Goal: Task Accomplishment & Management: Manage account settings

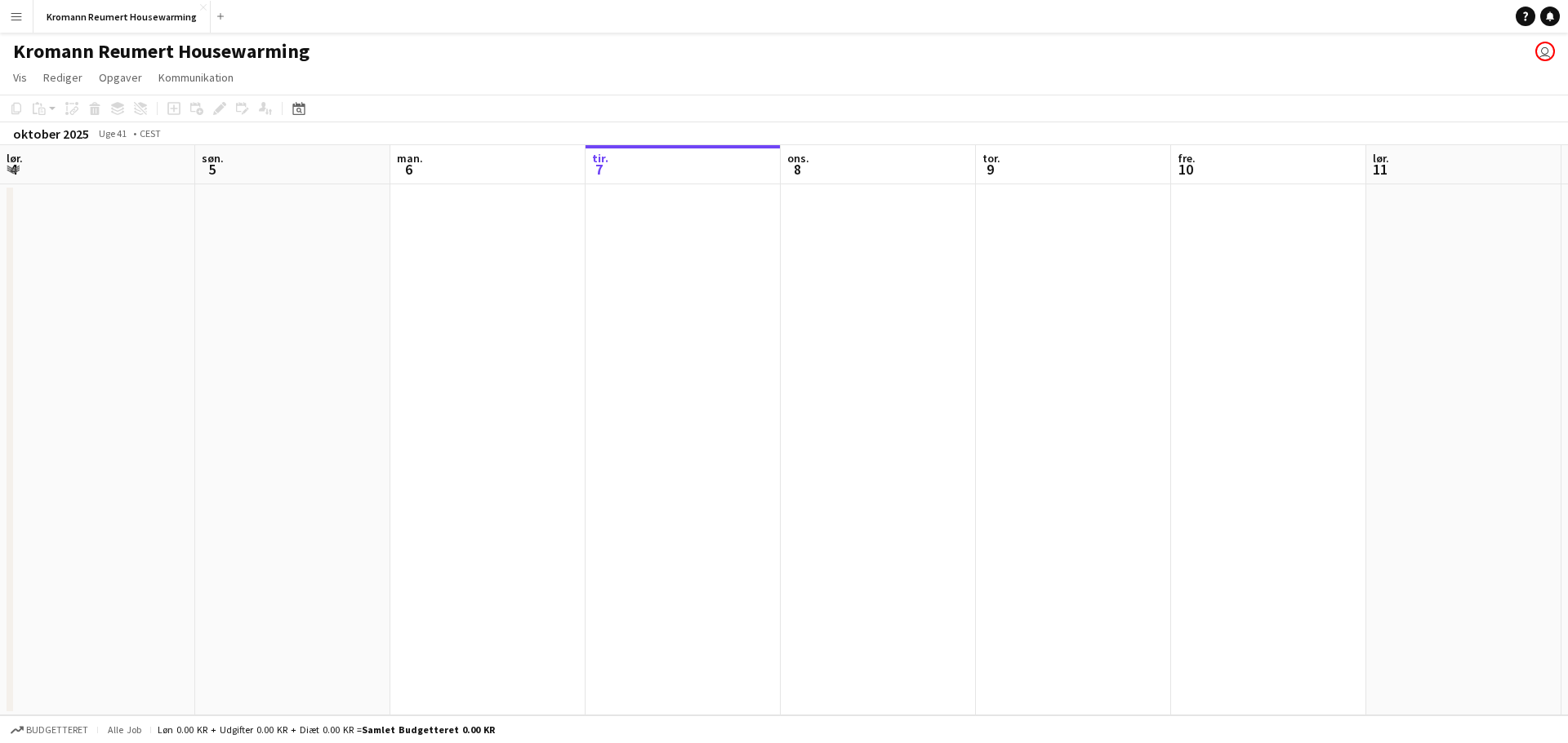
scroll to position [0, 390]
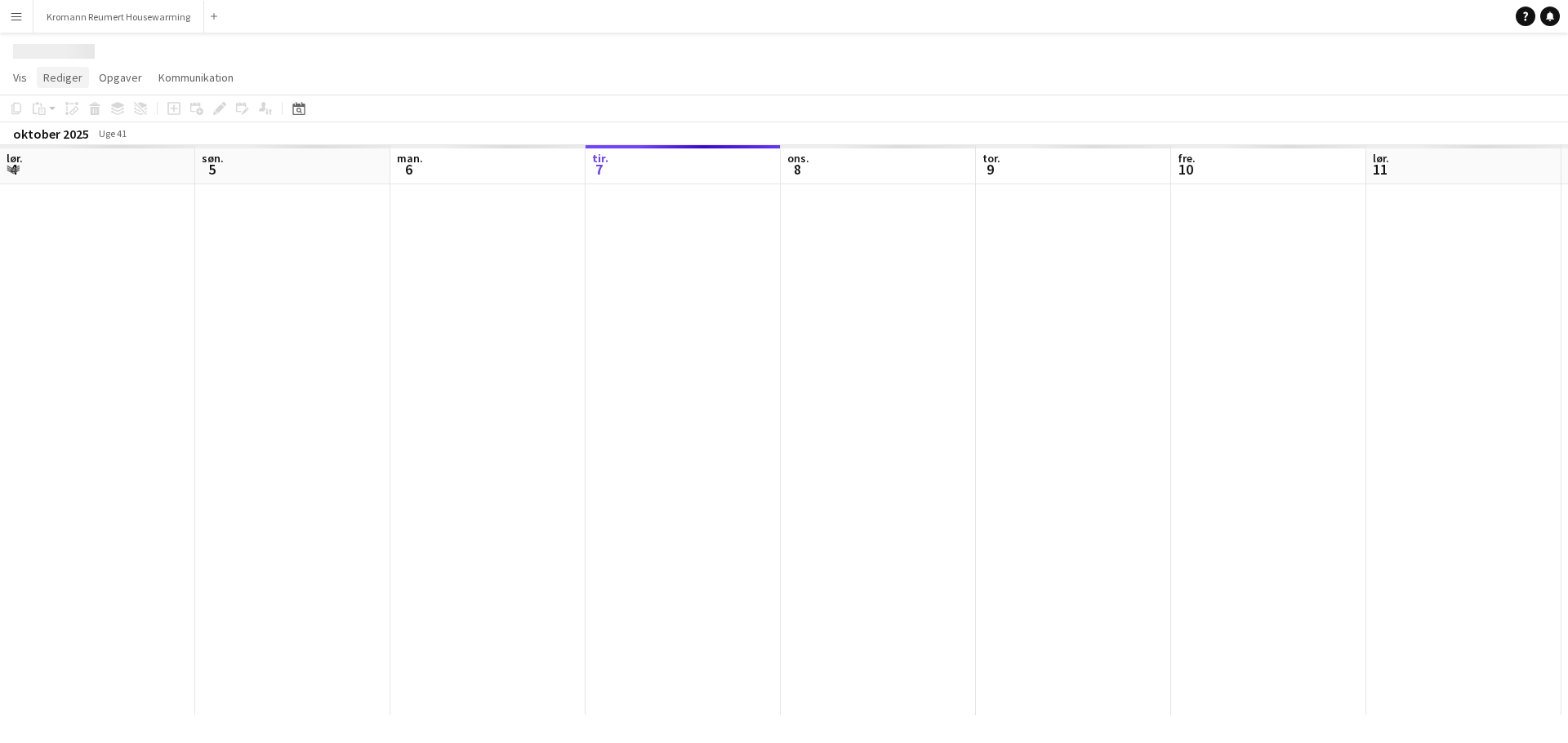
scroll to position [0, 390]
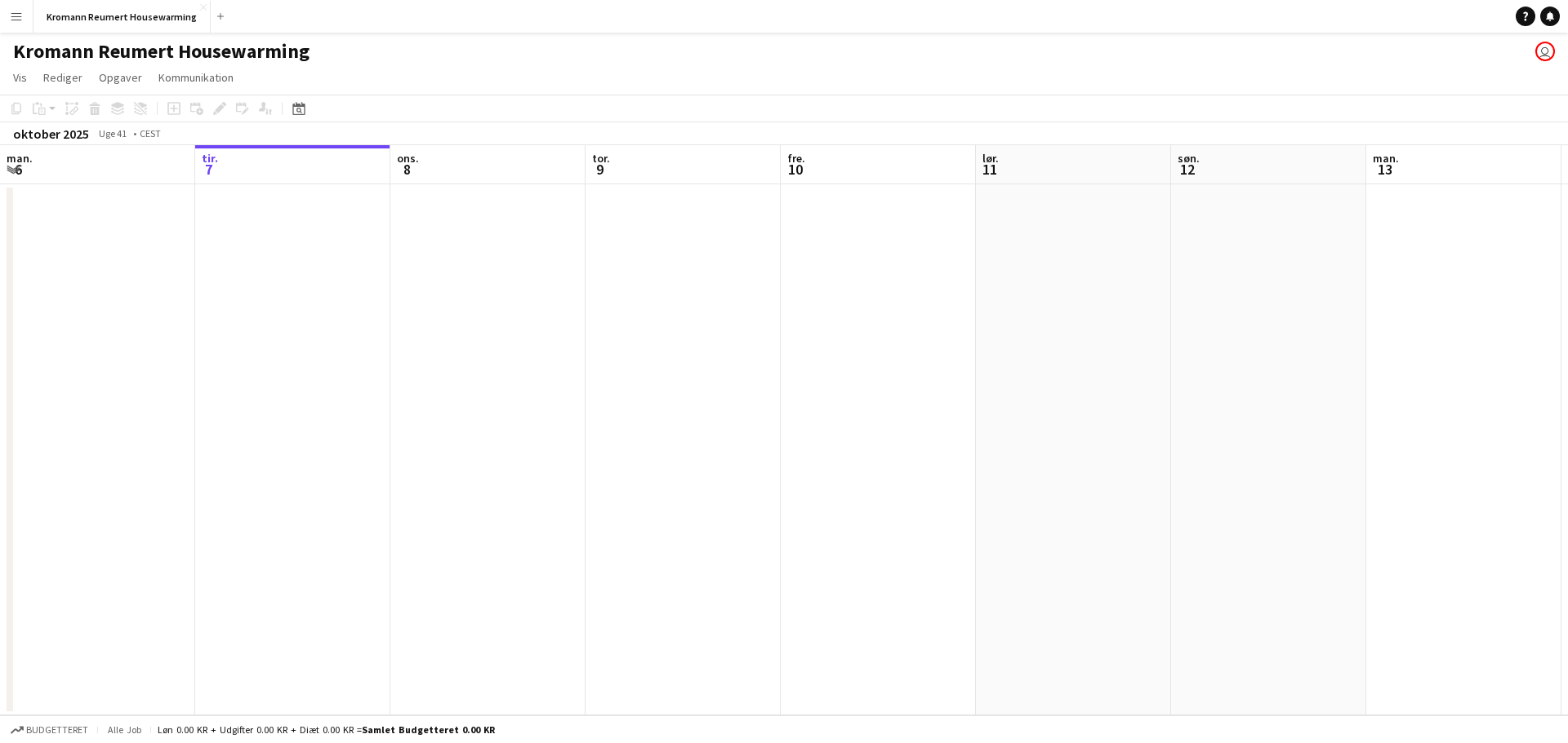
click at [21, 20] on app-icon "Menu" at bounding box center [16, 16] width 14 height 14
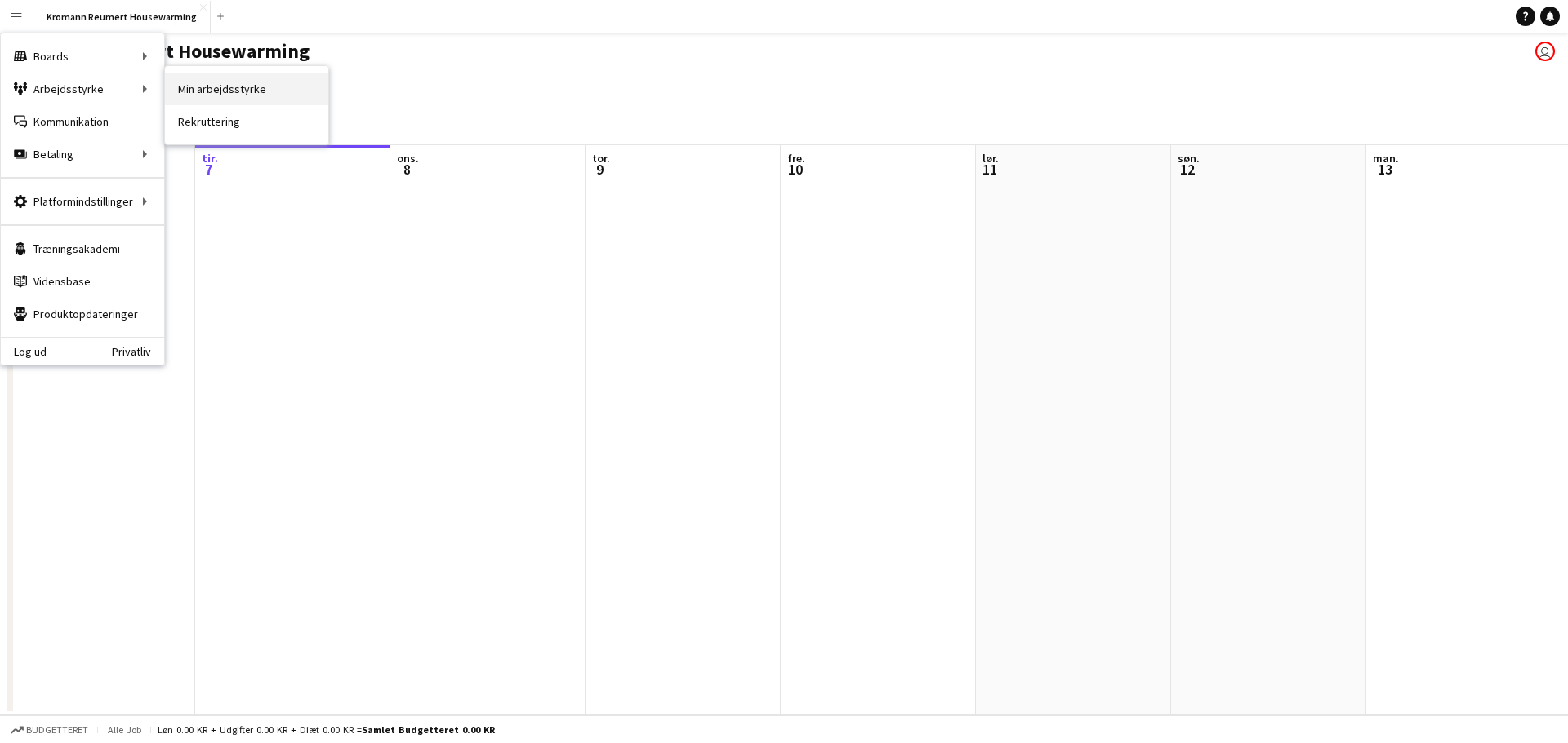
click at [227, 77] on link "Min arbejdsstyrke" at bounding box center [246, 89] width 163 height 33
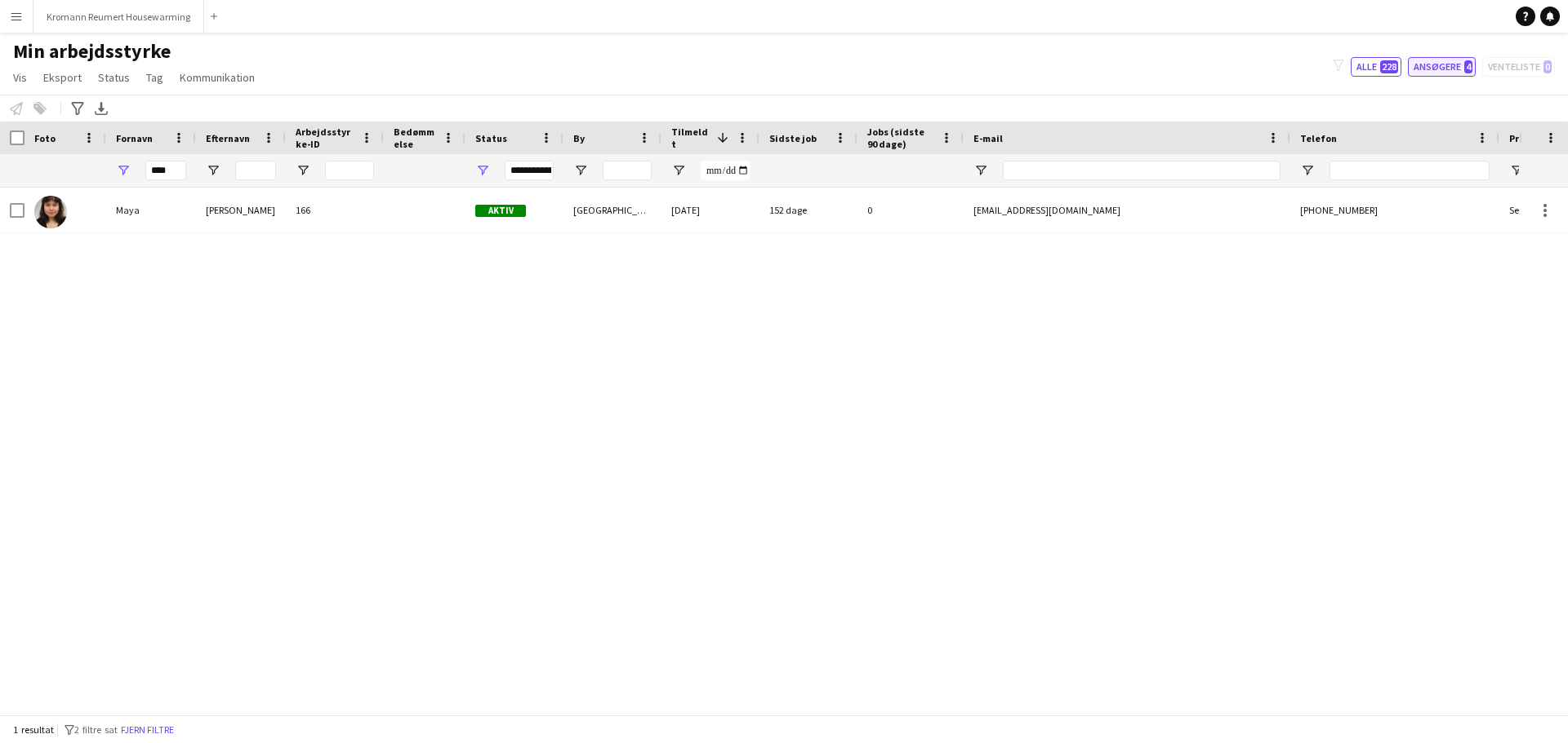
click at [1429, 65] on button "Ansøgere 4" at bounding box center [1442, 67] width 68 height 19
type input "**********"
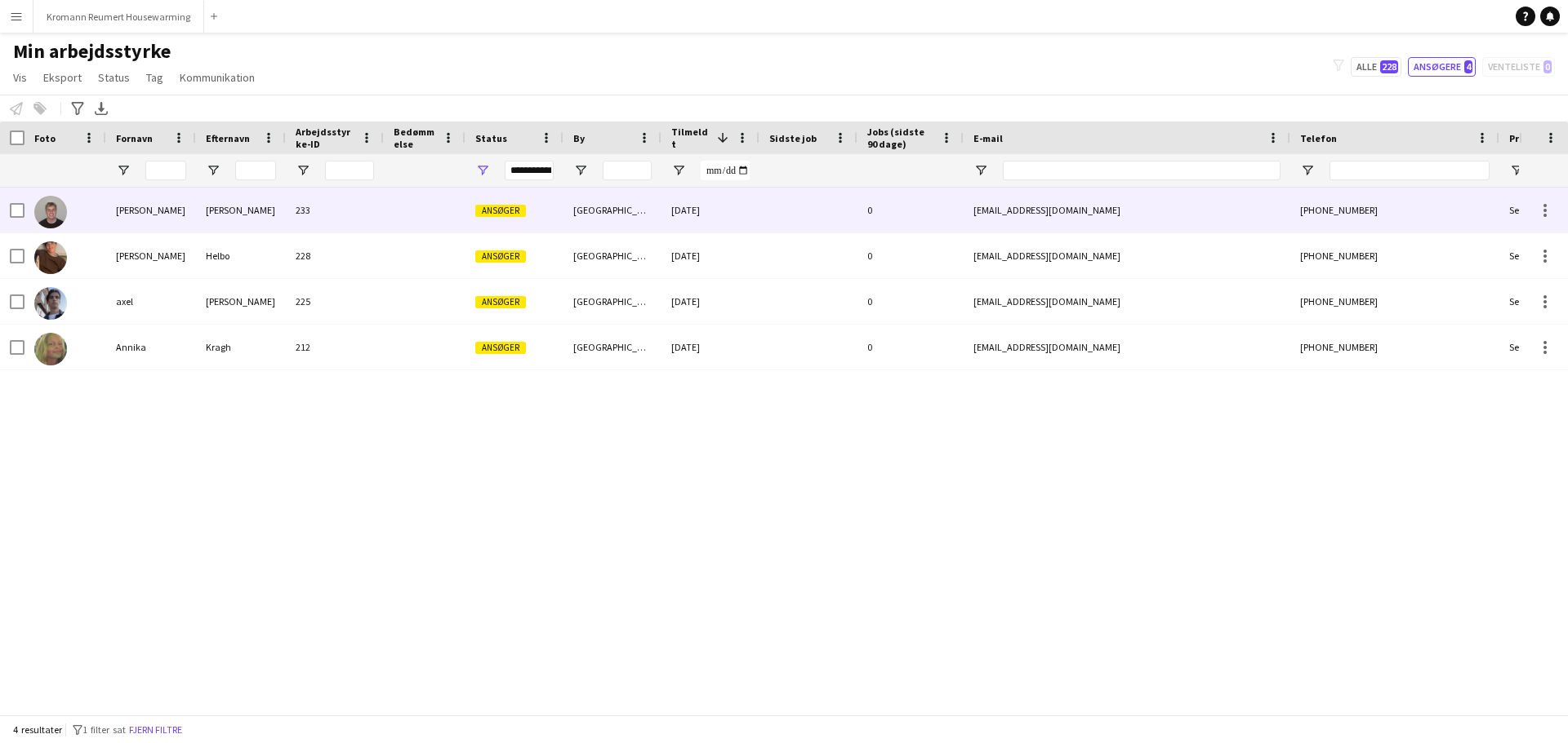
click at [396, 214] on div at bounding box center [424, 210] width 82 height 45
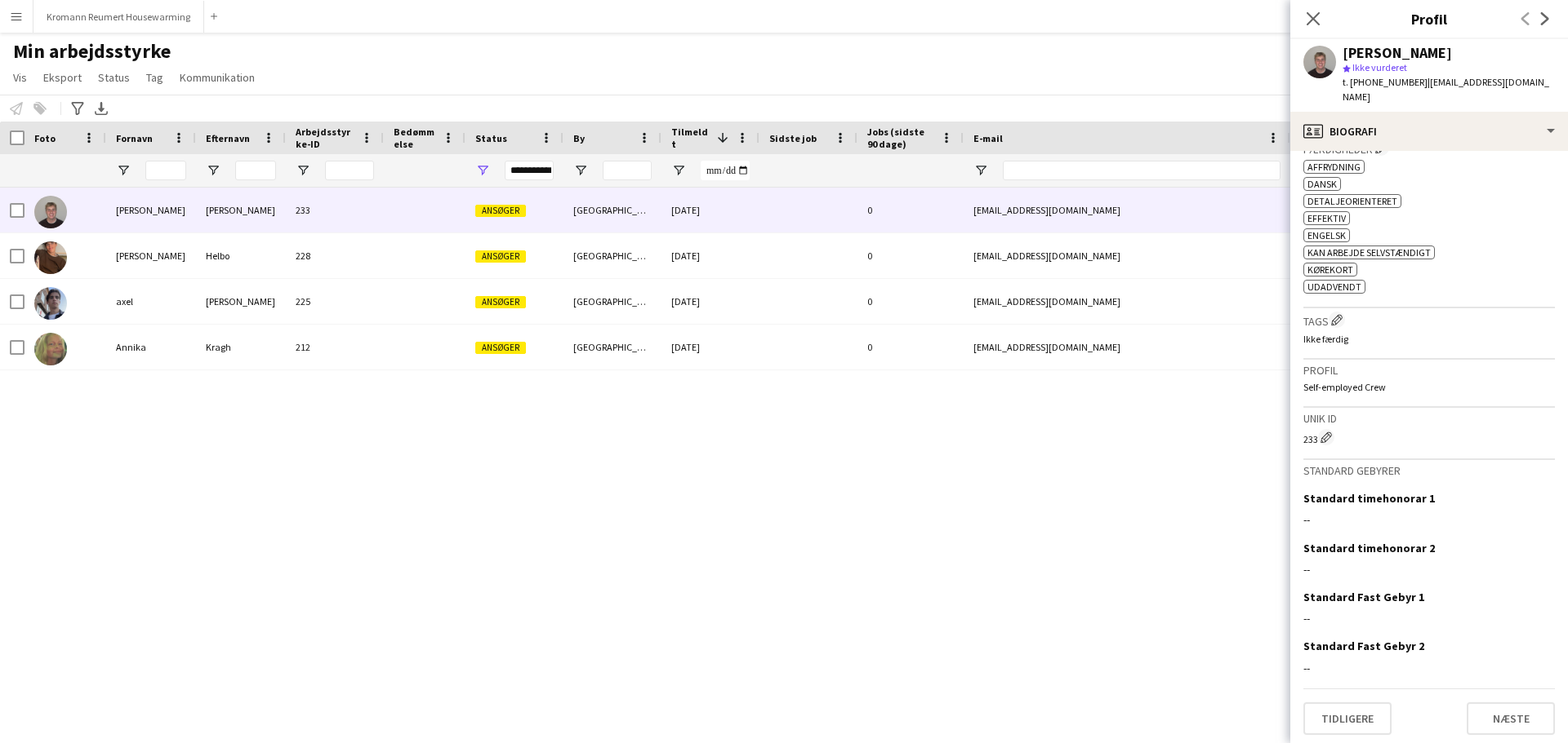
scroll to position [574, 0]
click at [1498, 709] on button "Næste" at bounding box center [1510, 717] width 88 height 33
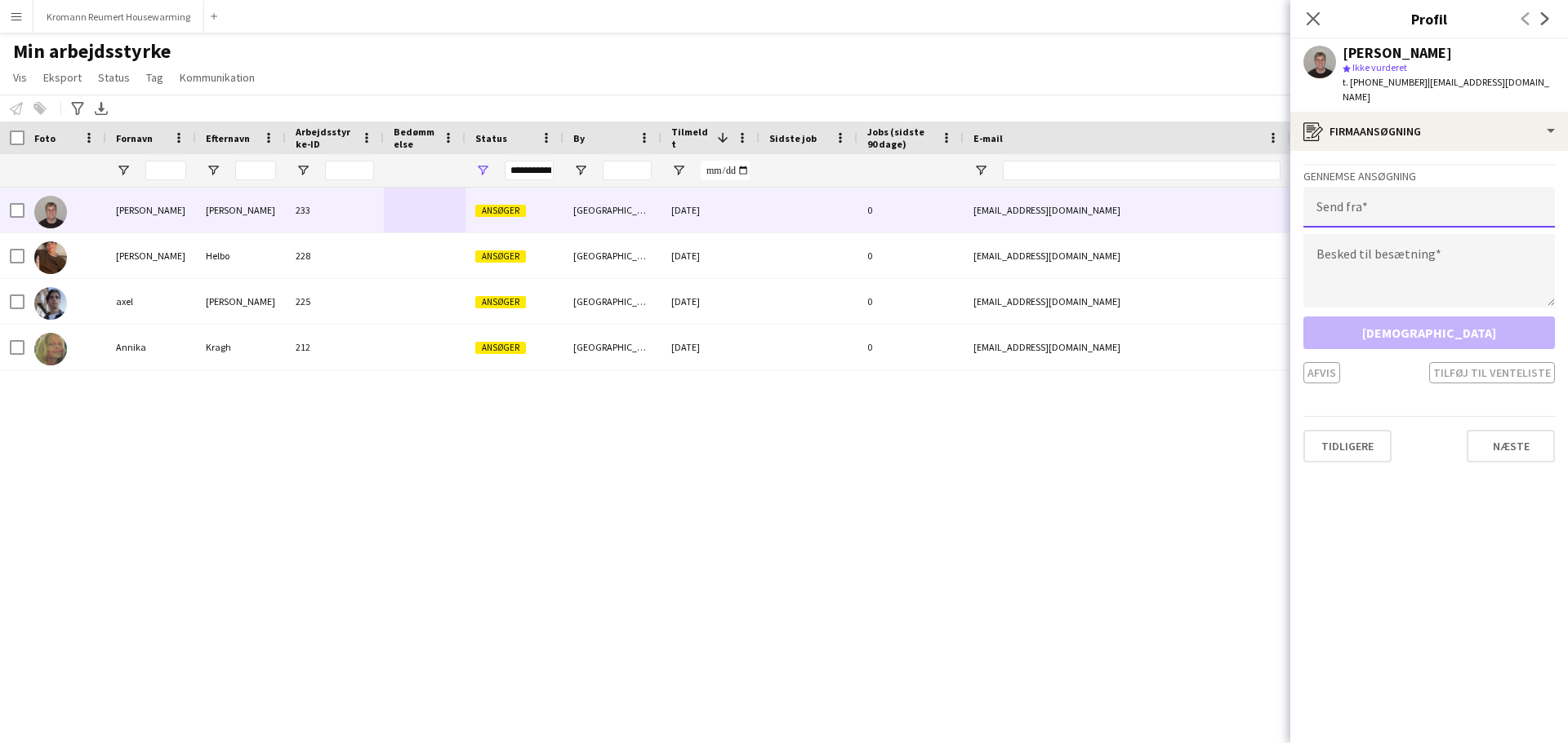
click at [1337, 197] on input "email" at bounding box center [1429, 207] width 251 height 41
type input "**********"
click at [1454, 244] on textarea at bounding box center [1429, 271] width 251 height 73
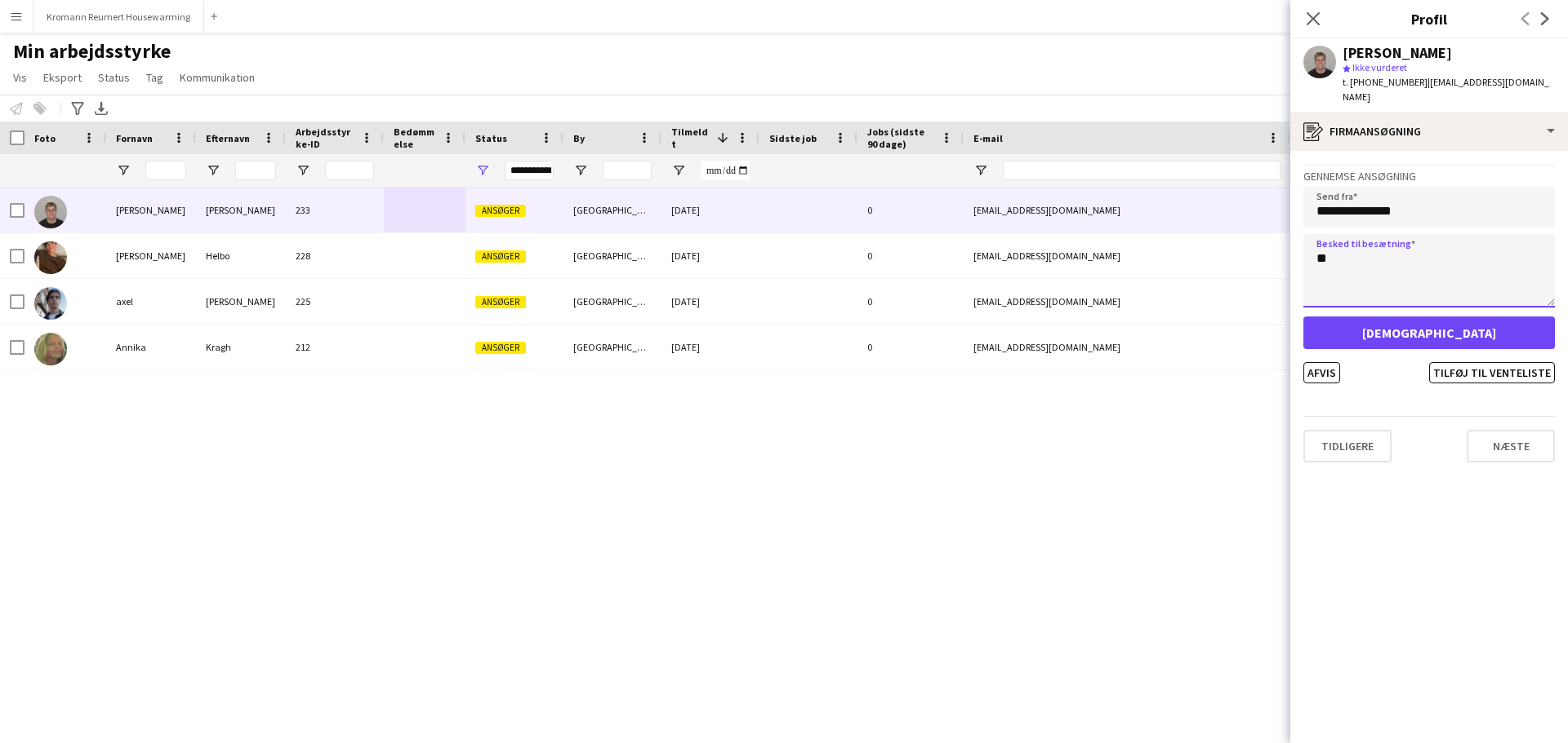
type textarea "*"
type textarea "**********"
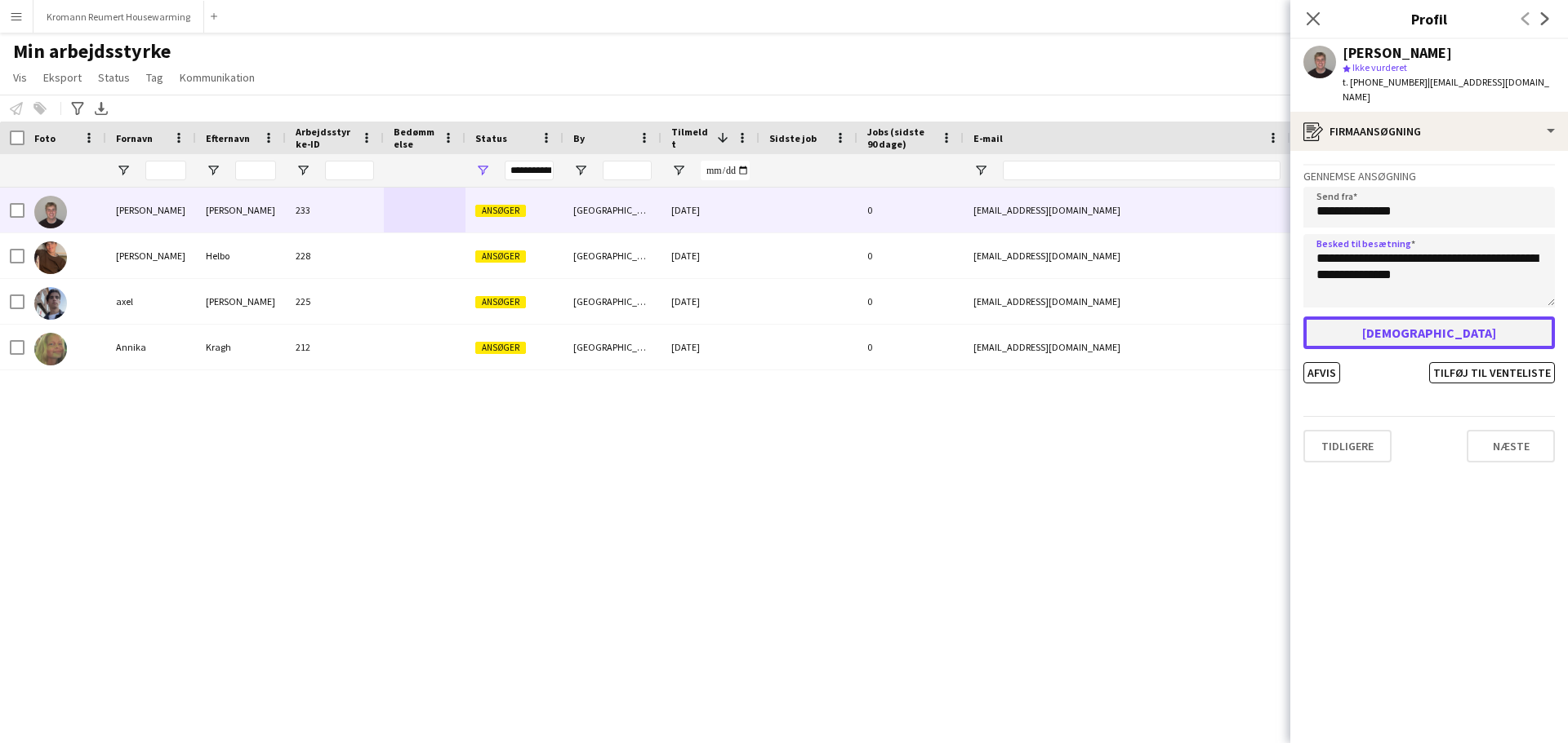
click at [1443, 316] on button "Godkend" at bounding box center [1429, 333] width 251 height 33
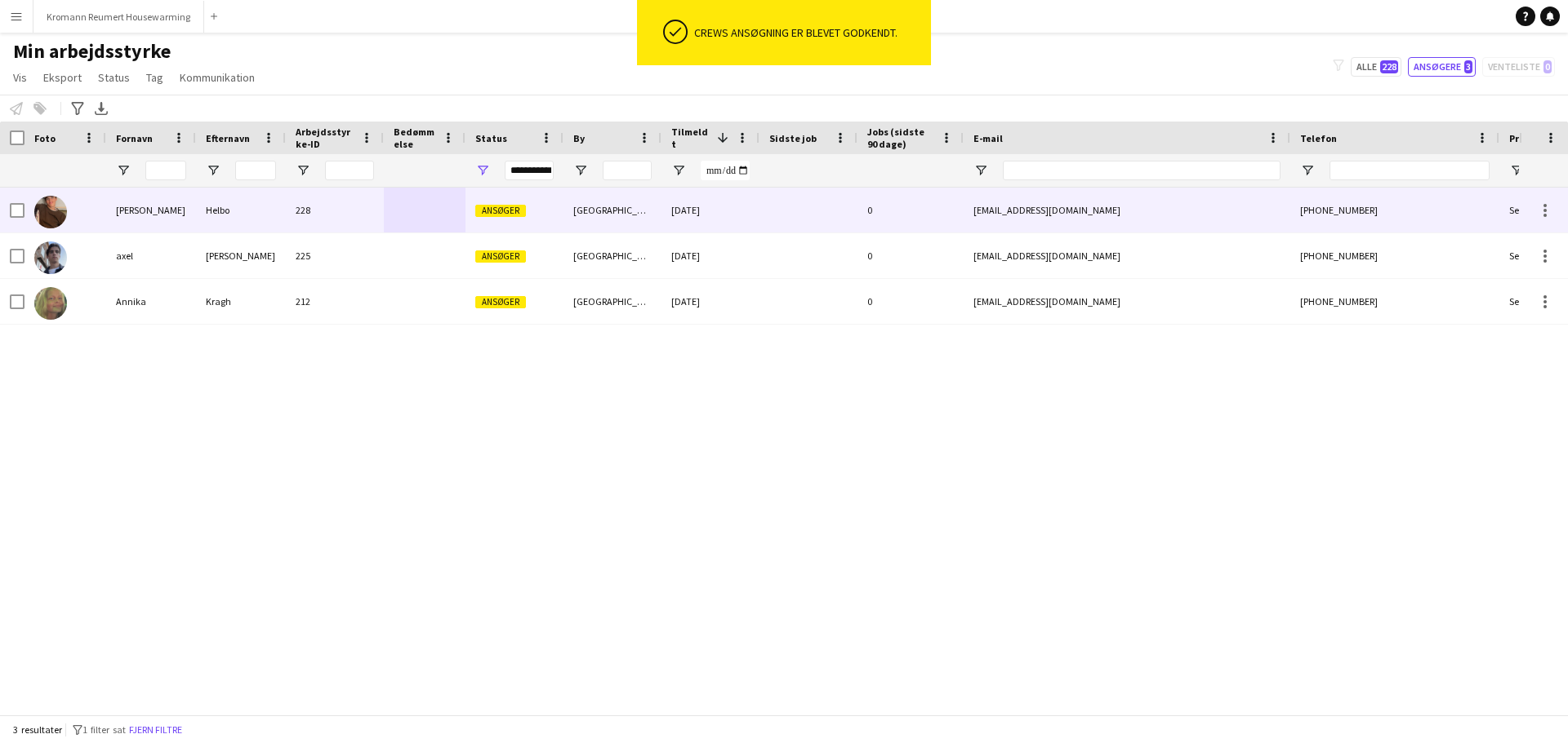
click at [236, 213] on div "Helbo" at bounding box center [240, 210] width 90 height 45
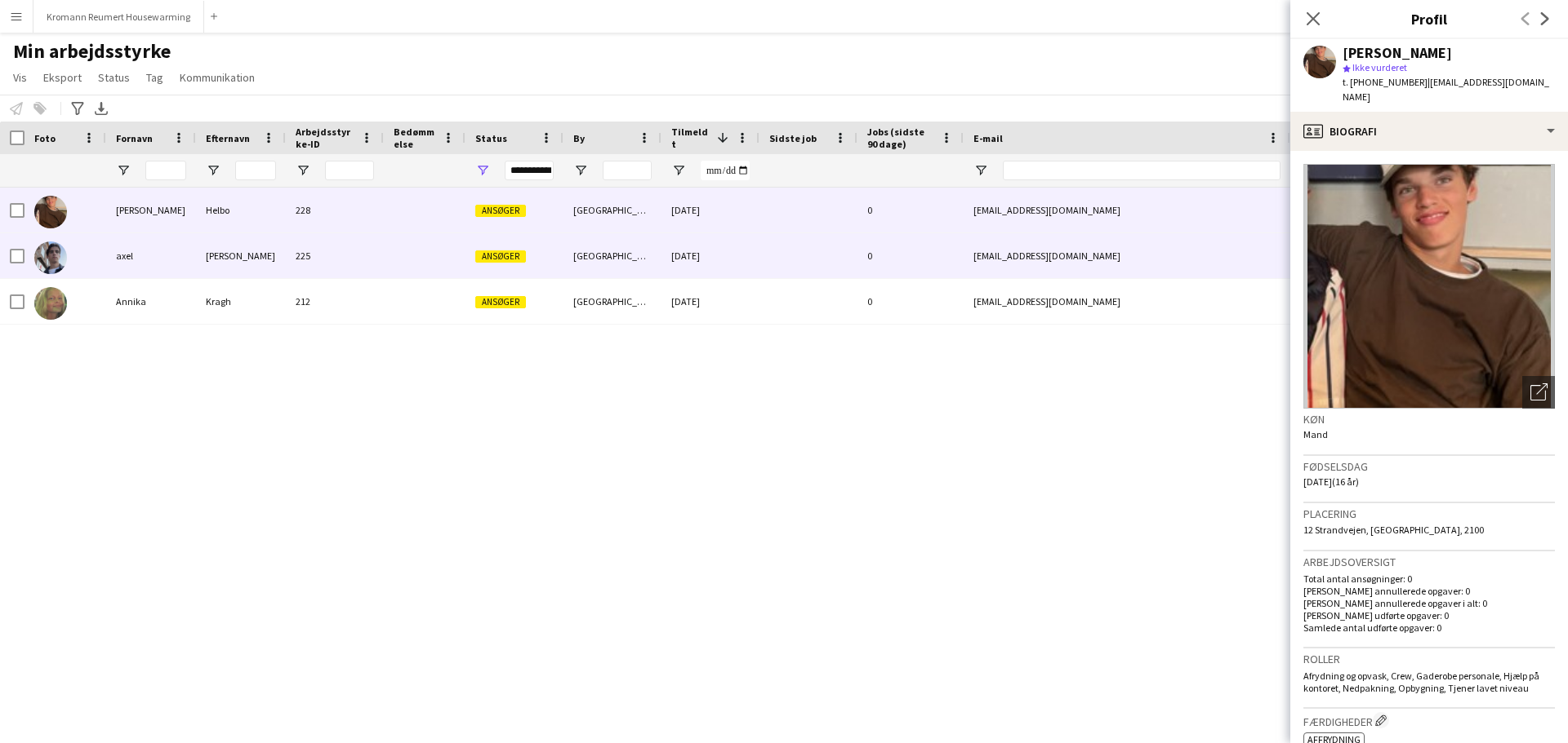
click at [355, 248] on div "225" at bounding box center [334, 256] width 98 height 45
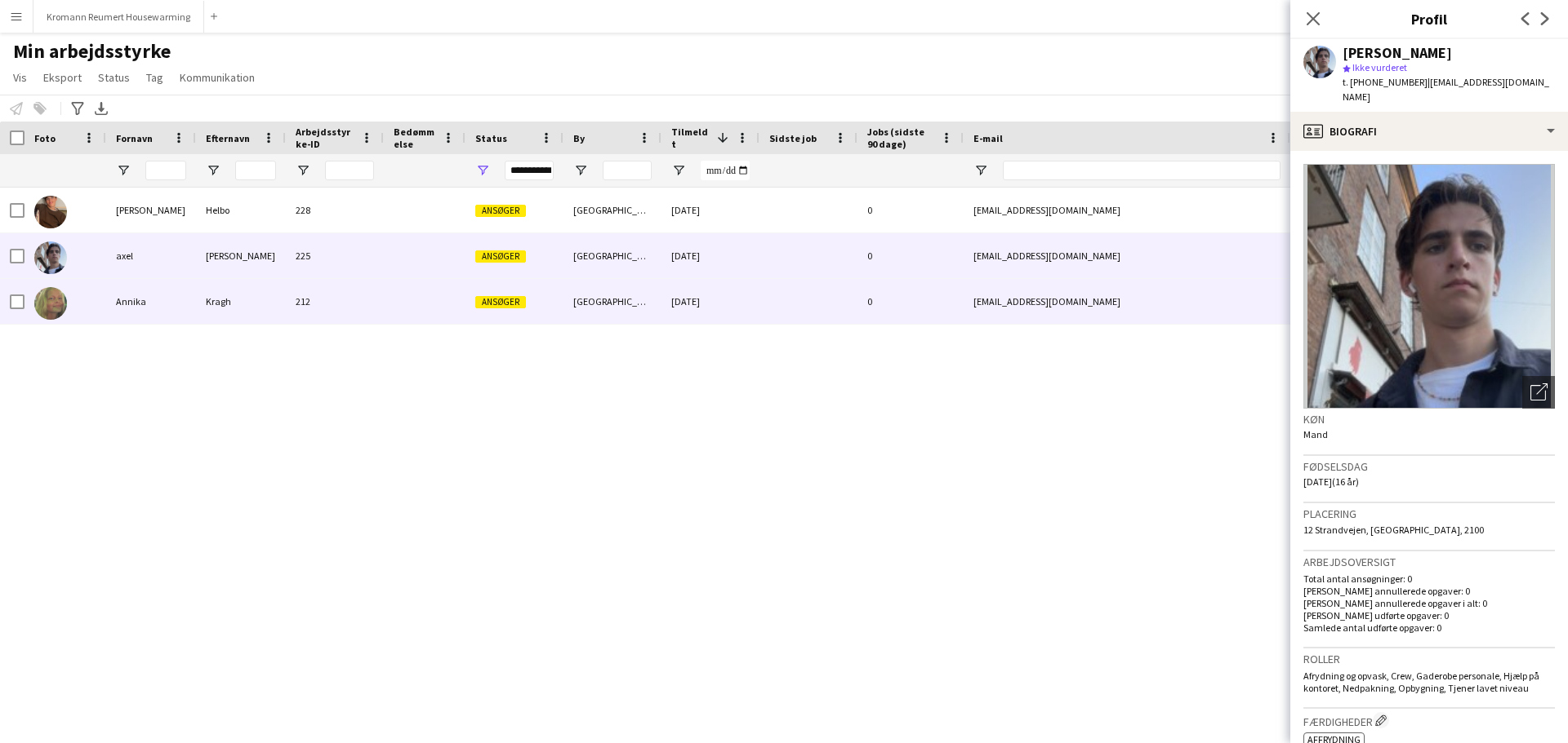
click at [367, 298] on div "212" at bounding box center [334, 301] width 98 height 45
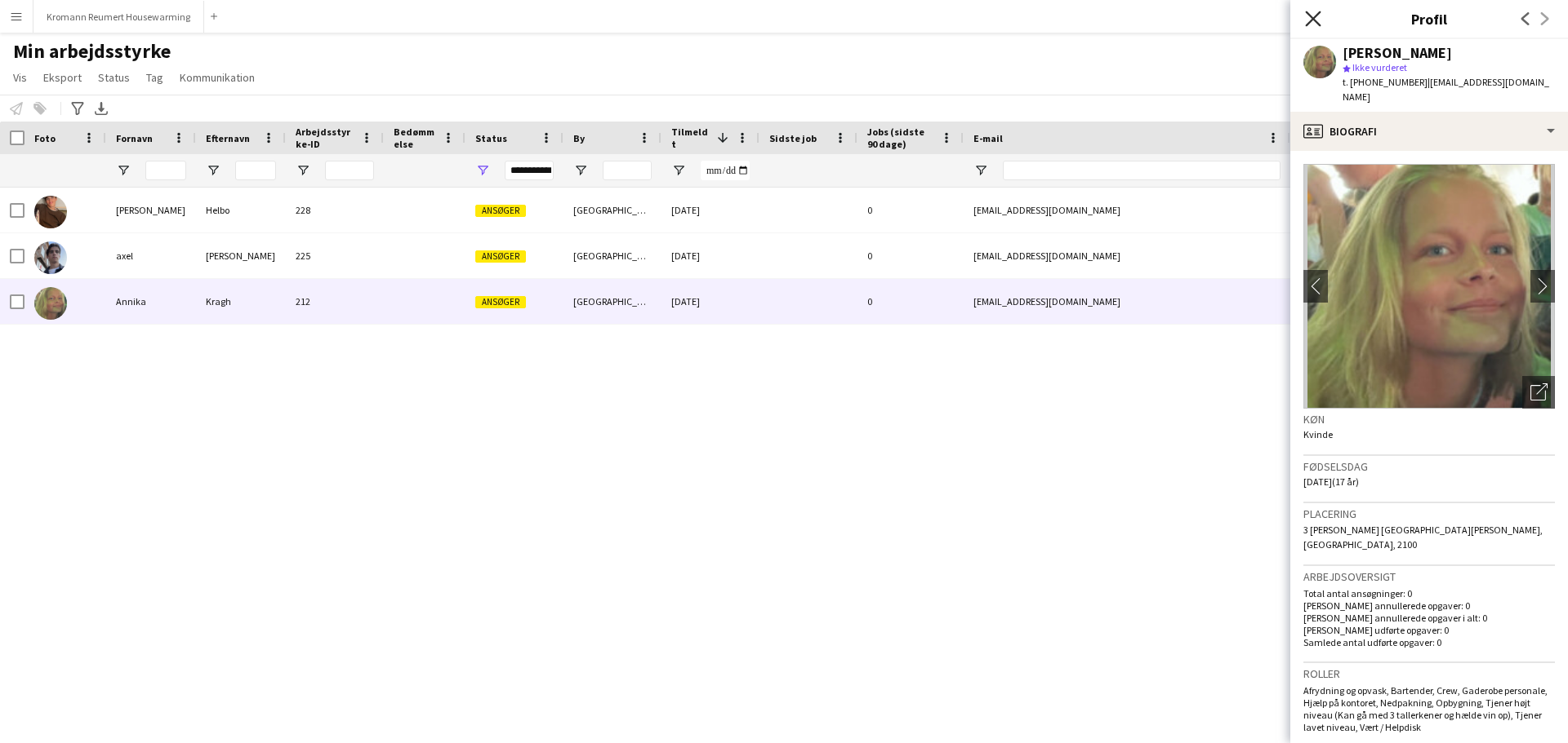
click at [1319, 21] on icon "Luk pop-in" at bounding box center [1312, 18] width 15 height 15
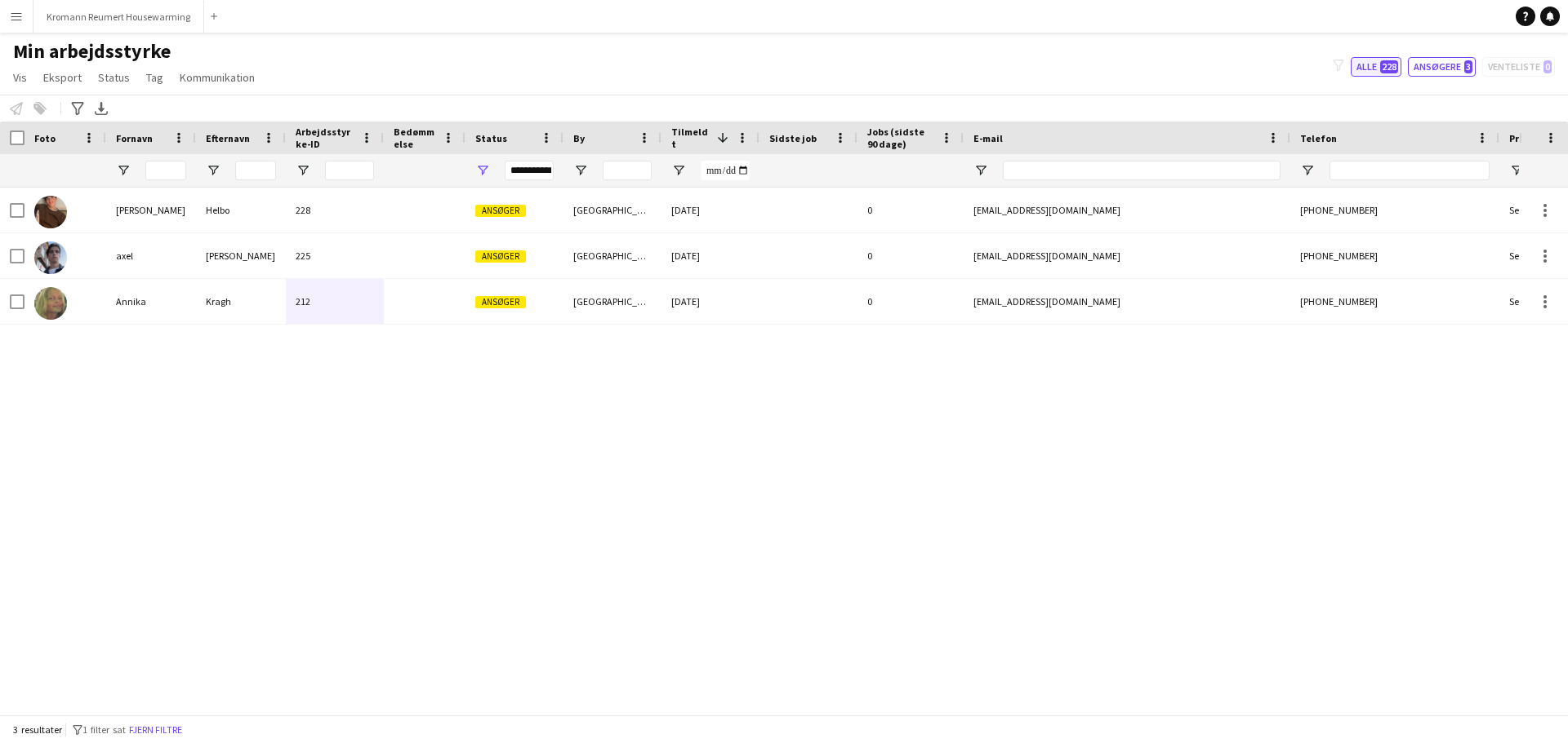
click at [1389, 71] on span "228" at bounding box center [1388, 68] width 18 height 14
type input "**********"
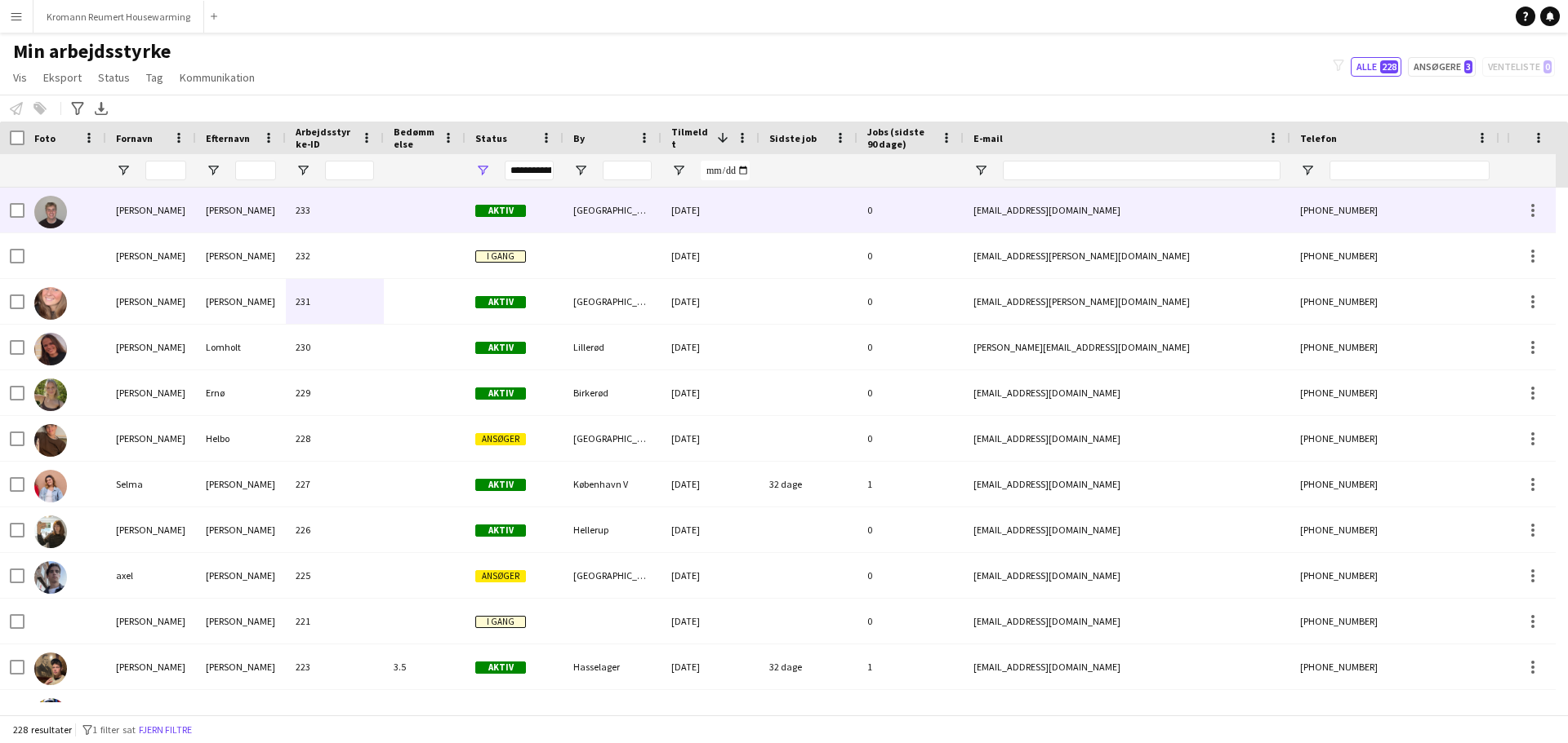
click at [371, 208] on div "233" at bounding box center [334, 210] width 98 height 45
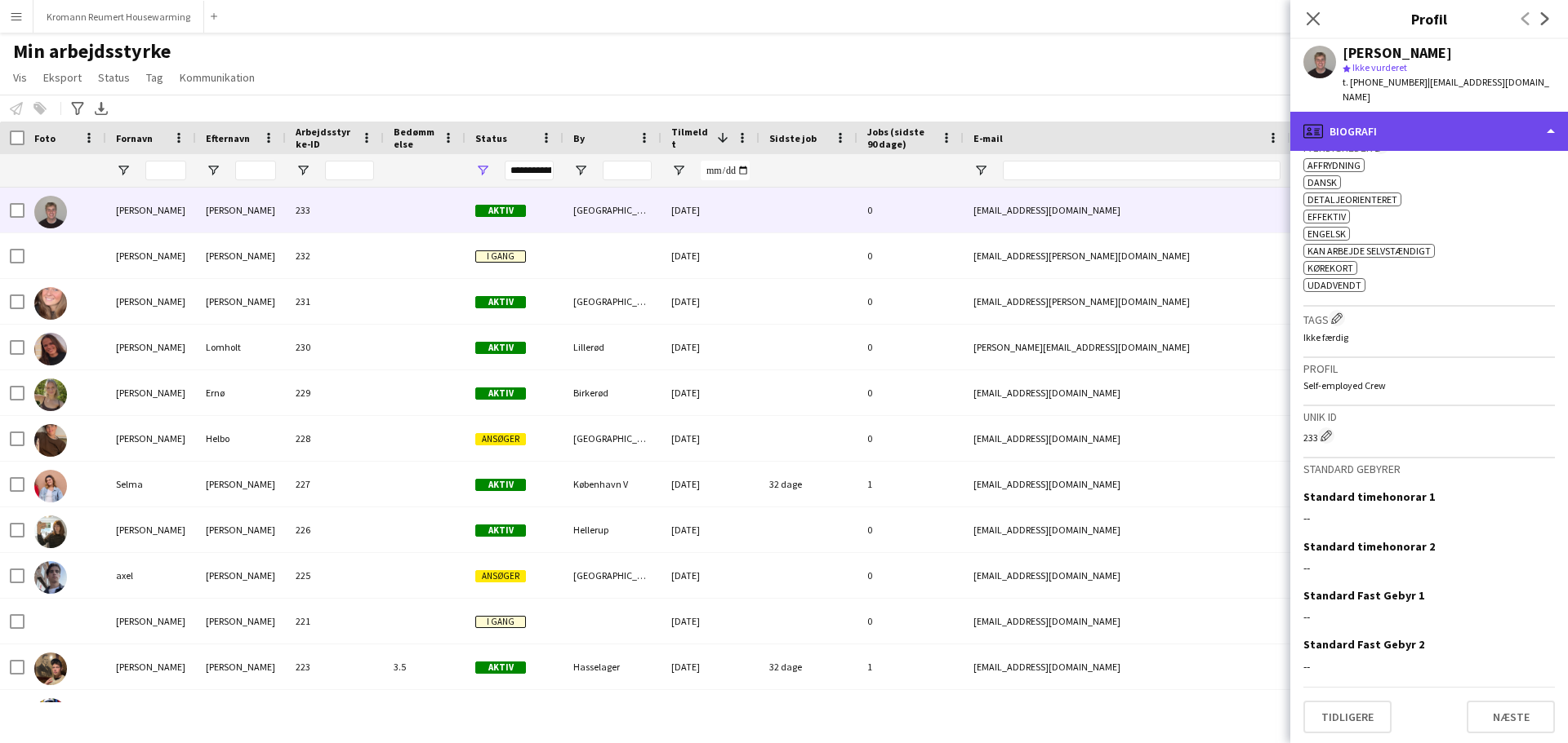
click at [1421, 112] on div "profile Biografi" at bounding box center [1429, 131] width 278 height 40
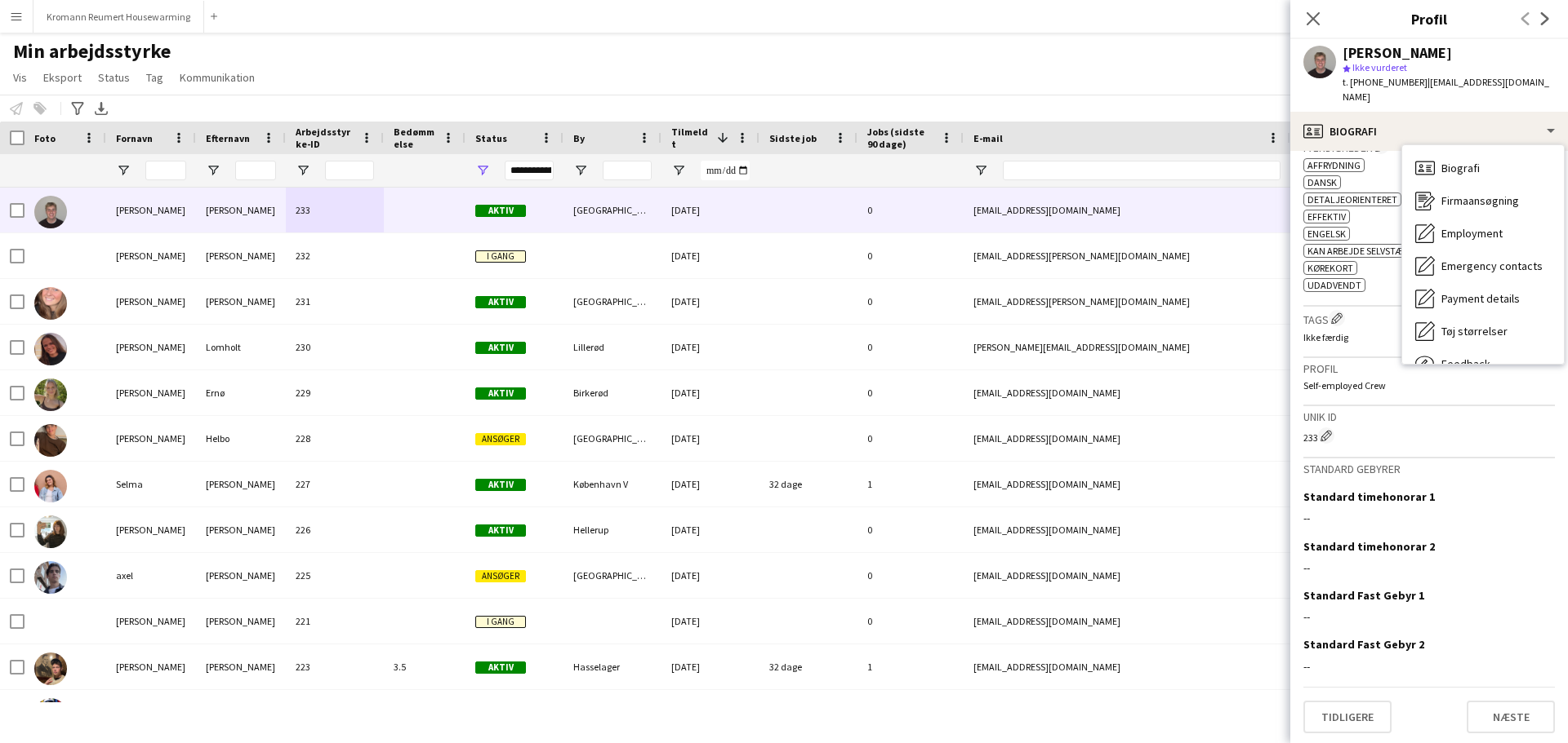
click at [955, 73] on div "Min arbejdsstyrke Vis Visninger Standardvisning Ny visning Opdater visning Slet…" at bounding box center [784, 68] width 1568 height 56
